Goal: Information Seeking & Learning: Check status

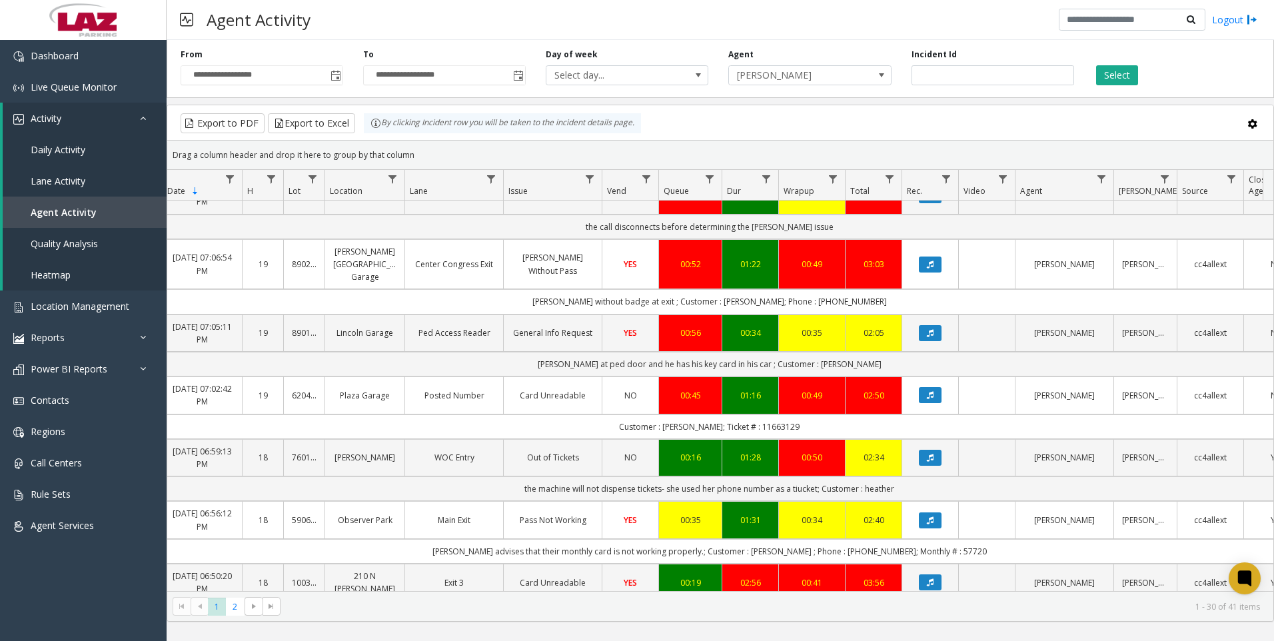
scroll to position [0, 80]
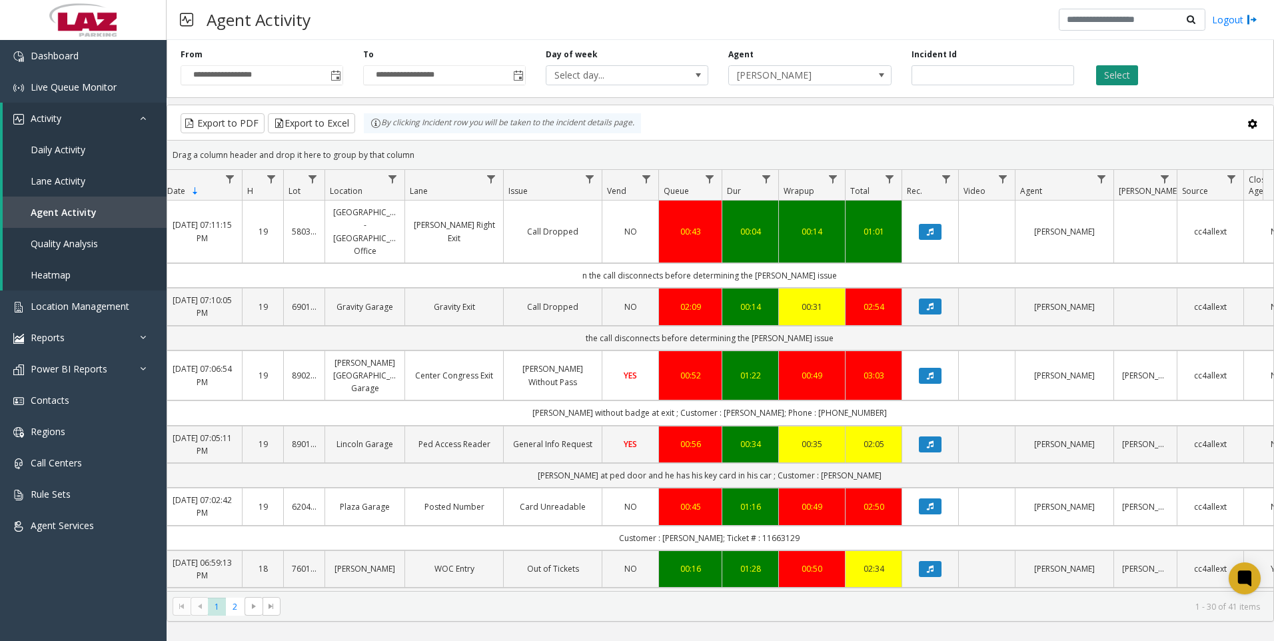
click at [1105, 77] on button "Select" at bounding box center [1117, 75] width 42 height 20
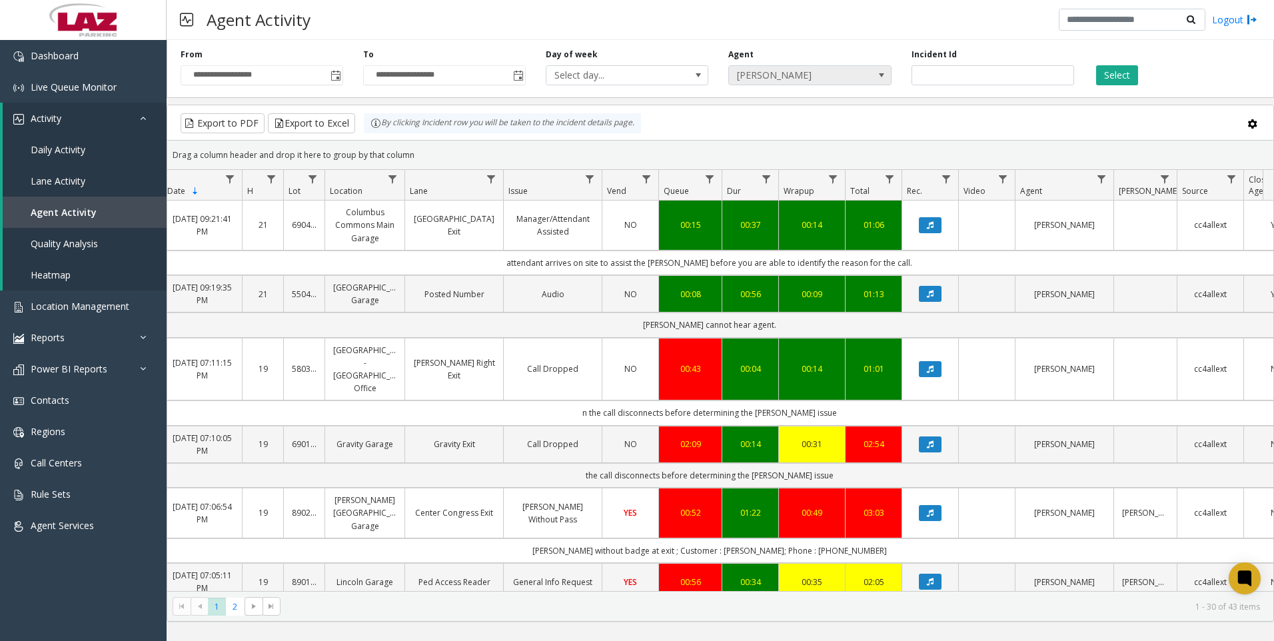
click at [877, 71] on span at bounding box center [881, 75] width 11 height 11
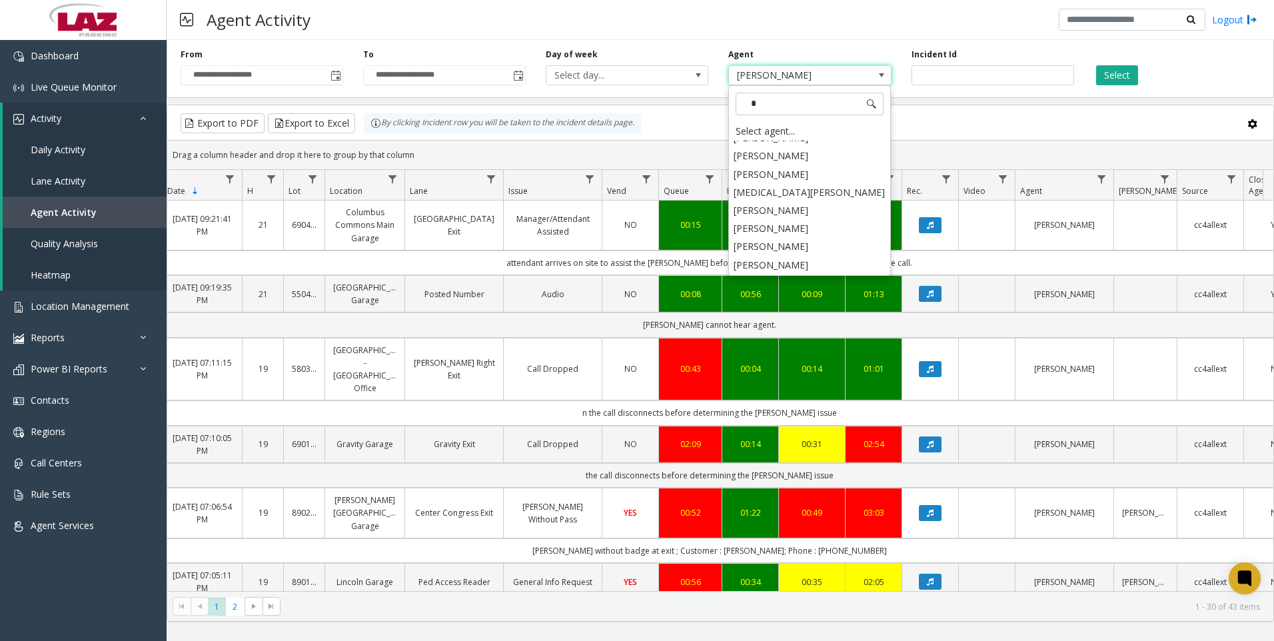
scroll to position [0, 0]
type input "****"
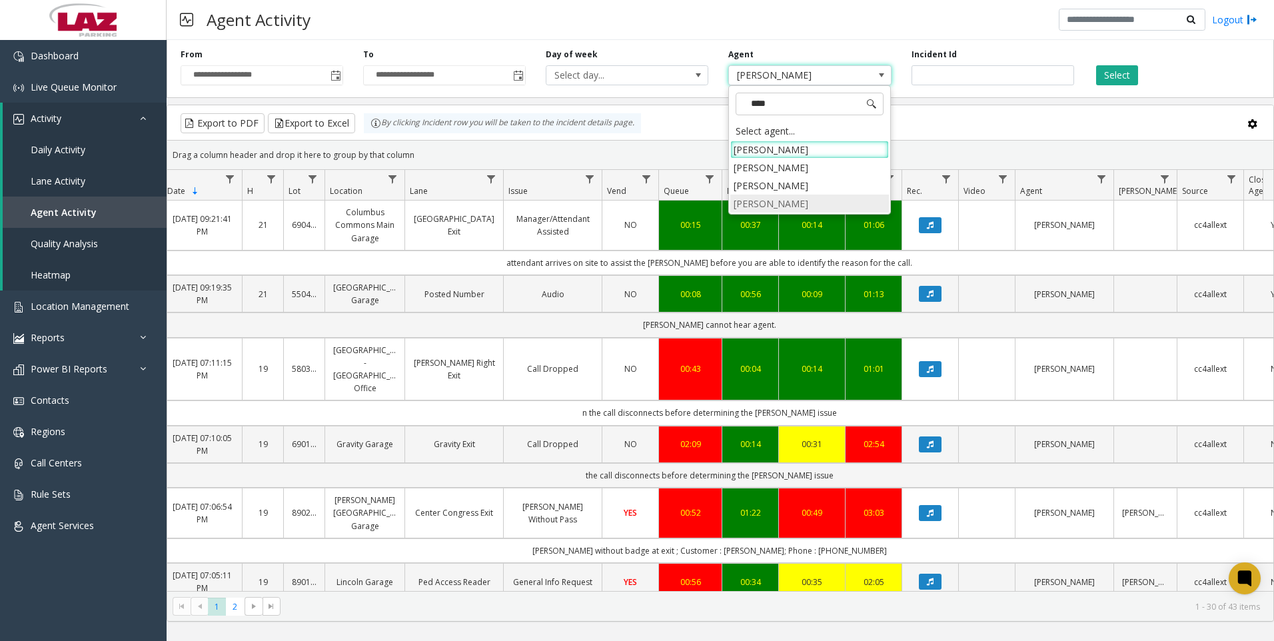
click at [779, 200] on li "[PERSON_NAME]" at bounding box center [809, 204] width 159 height 18
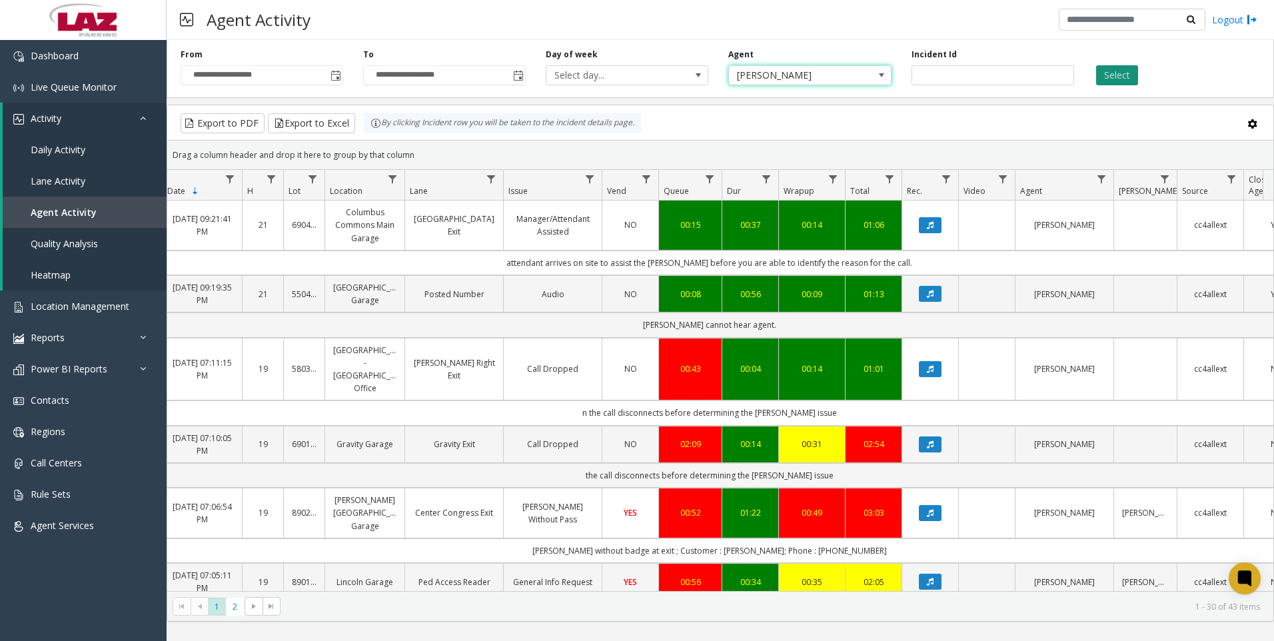
click at [1123, 76] on button "Select" at bounding box center [1117, 75] width 42 height 20
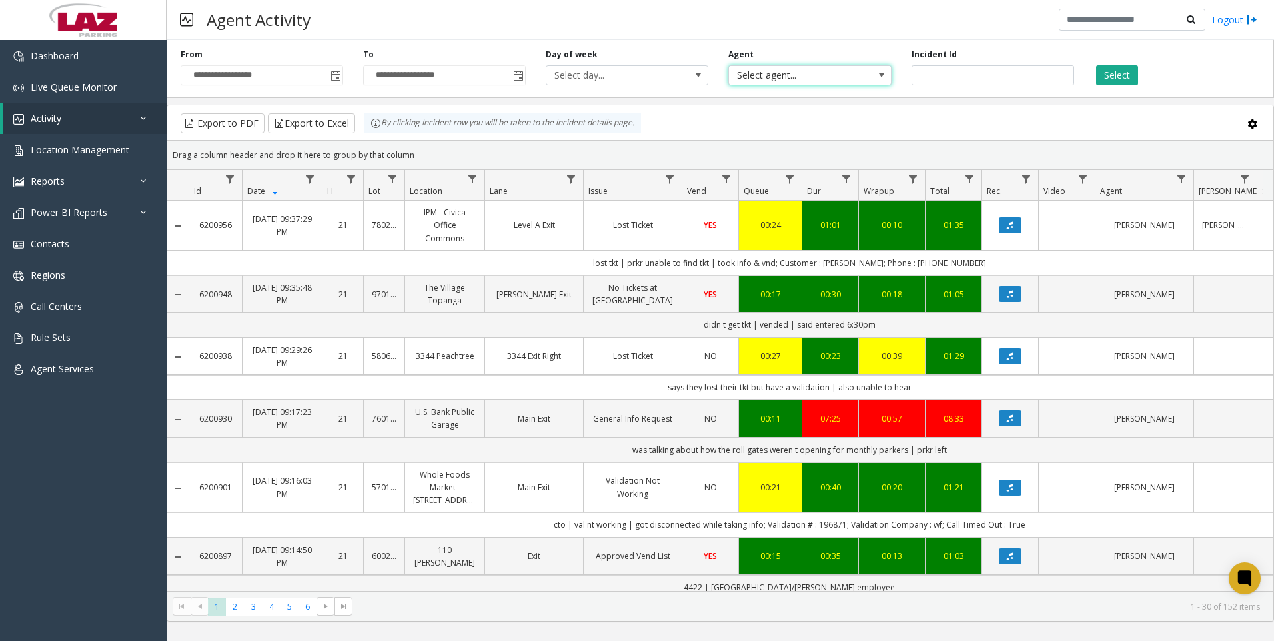
click at [883, 77] on span at bounding box center [881, 75] width 11 height 11
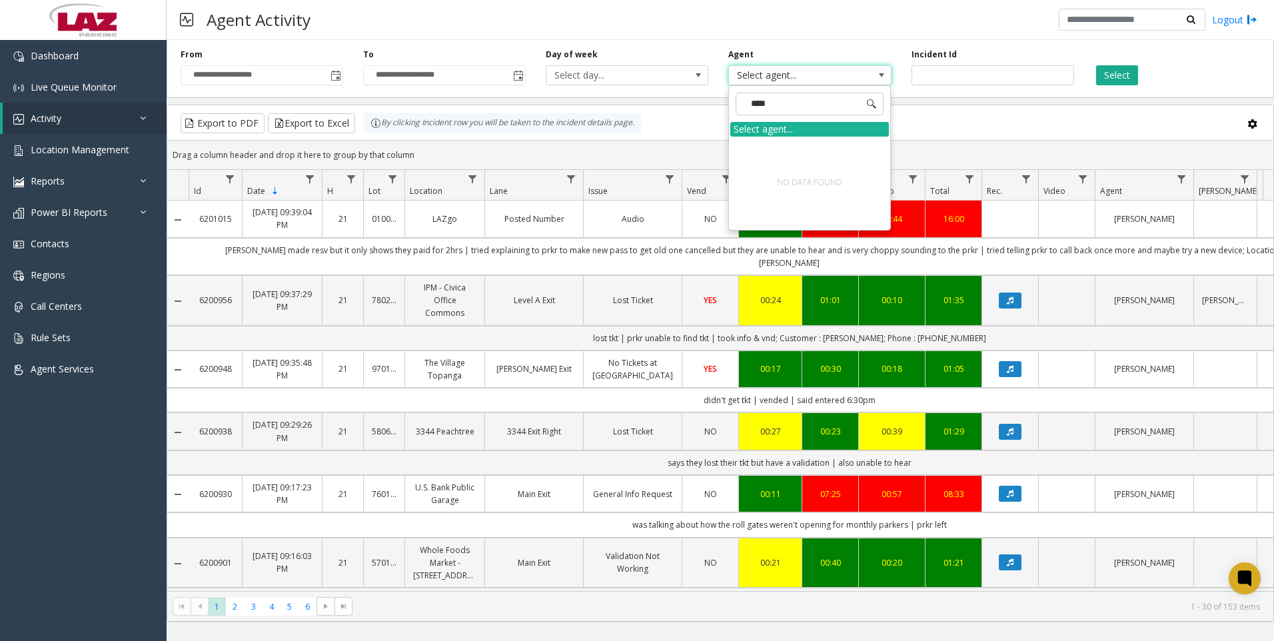
type input "***"
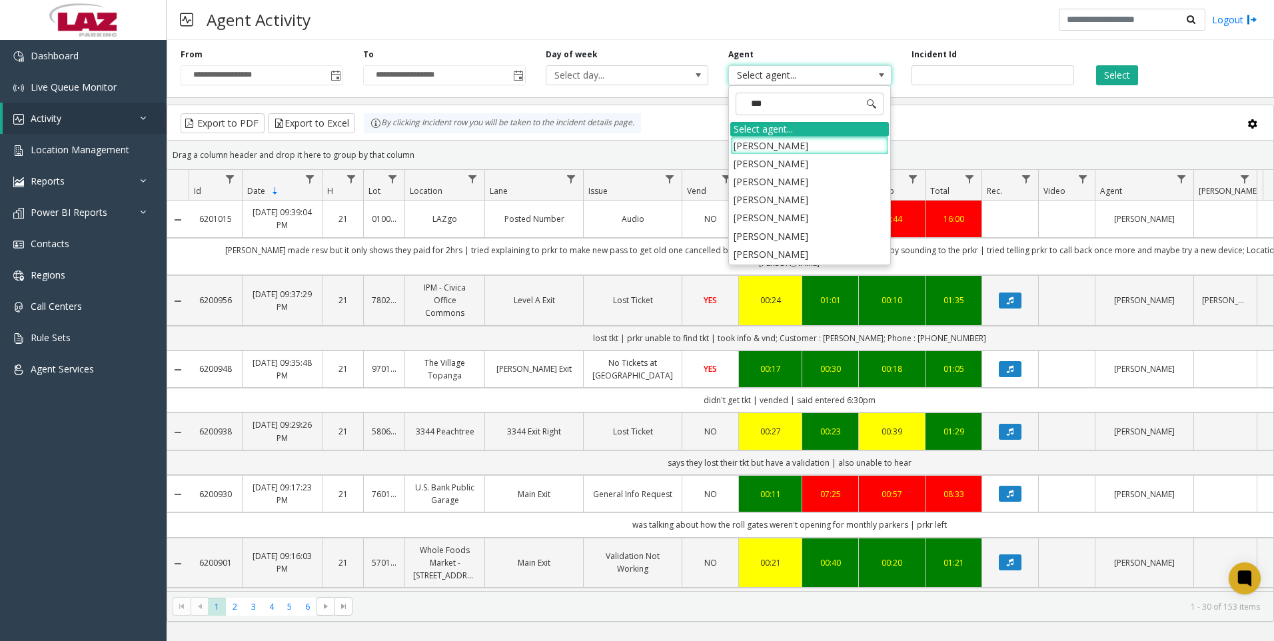
click at [765, 252] on li "[PERSON_NAME]" at bounding box center [809, 254] width 159 height 18
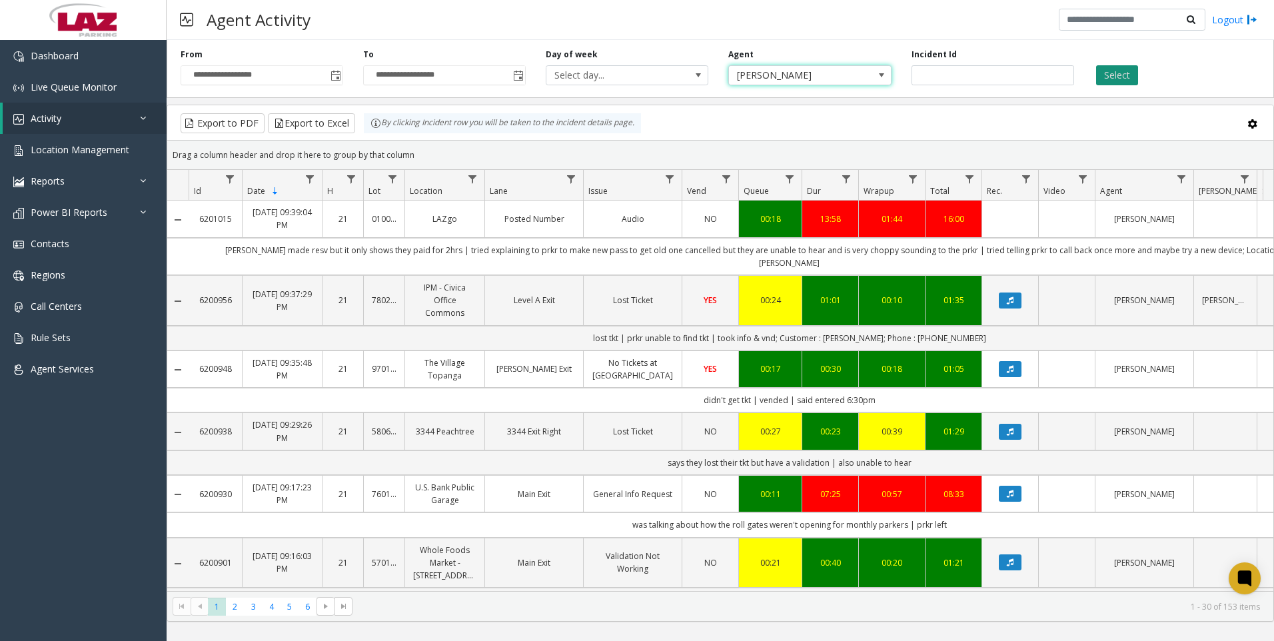
click at [1119, 73] on button "Select" at bounding box center [1117, 75] width 42 height 20
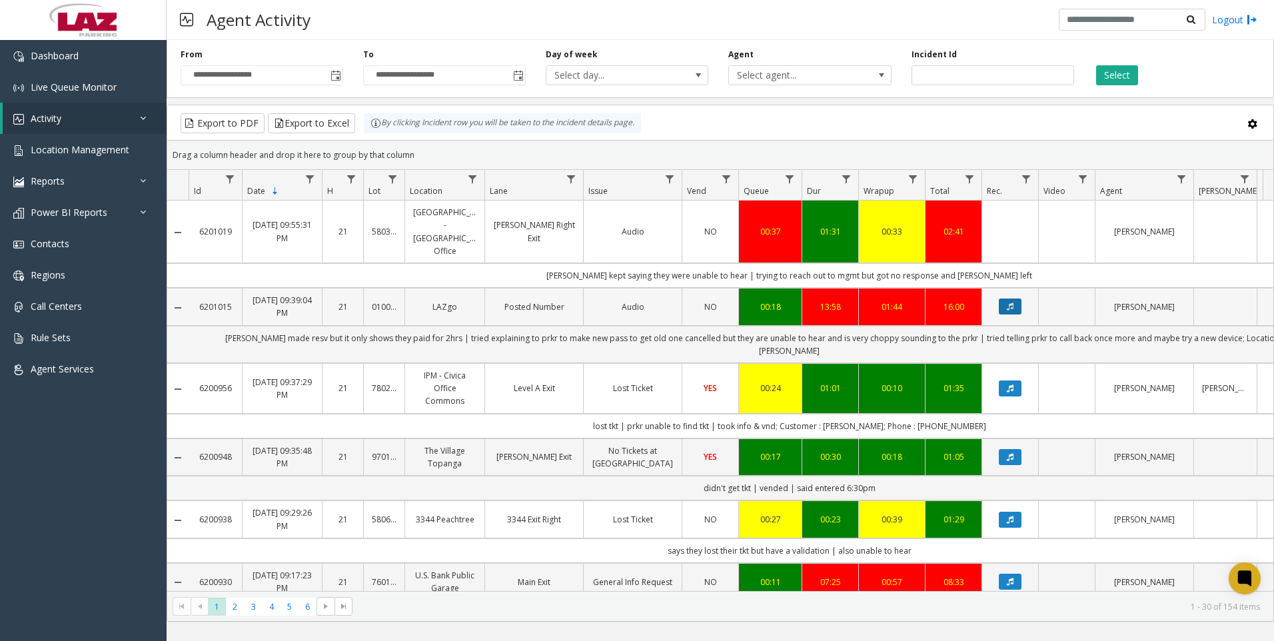
click at [1004, 298] on button "Data table" at bounding box center [1010, 306] width 23 height 16
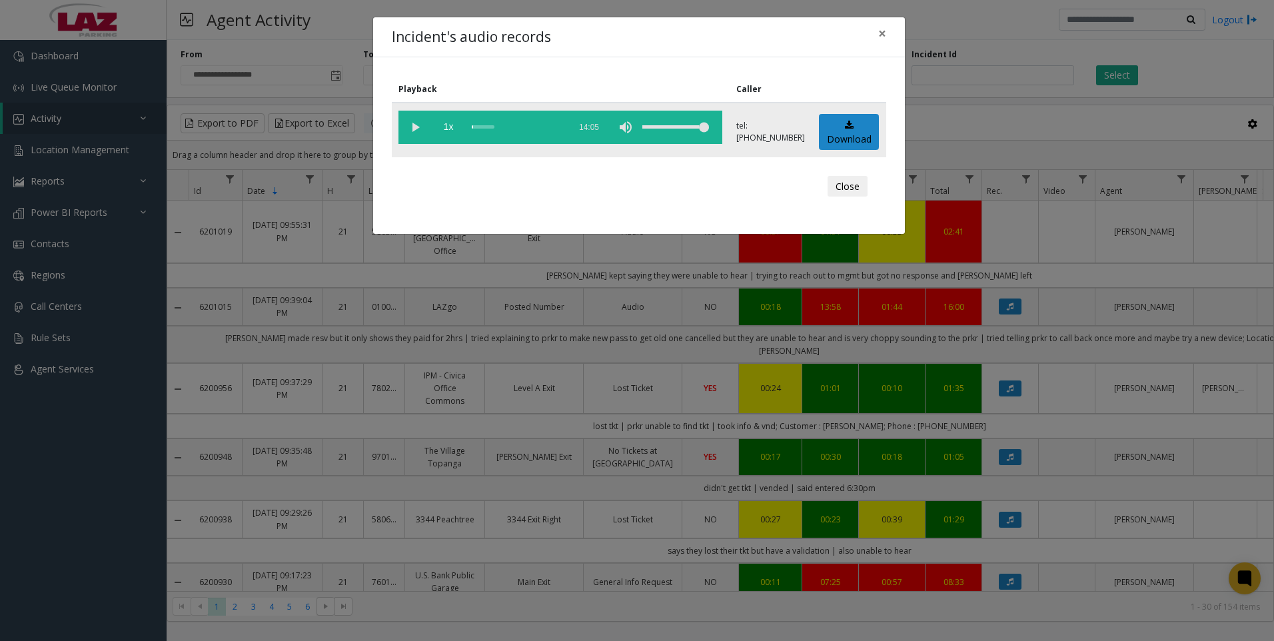
click at [409, 126] on vg-play-pause at bounding box center [414, 127] width 33 height 33
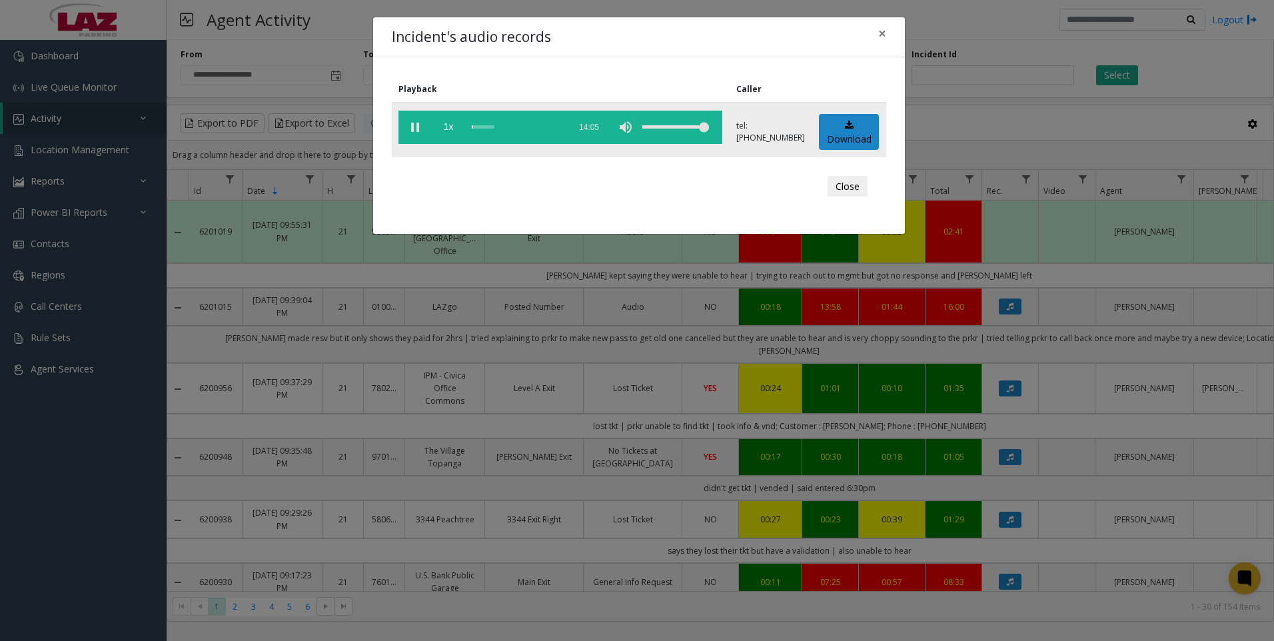
click at [684, 124] on div "volume level" at bounding box center [675, 127] width 67 height 33
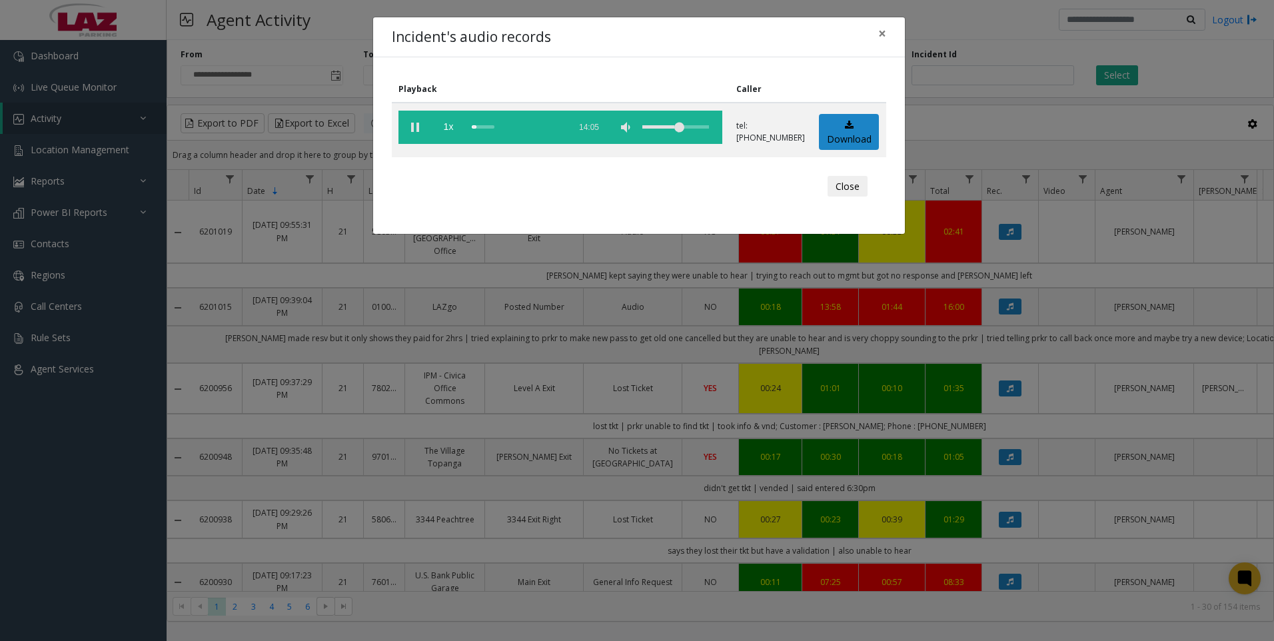
click at [667, 40] on div "Incident's audio records ×" at bounding box center [639, 37] width 532 height 41
click at [849, 186] on button "Close" at bounding box center [847, 186] width 40 height 21
